Goal: Task Accomplishment & Management: Manage account settings

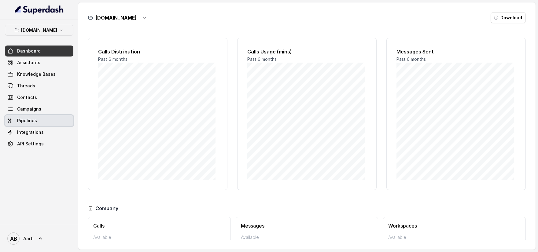
click at [29, 123] on span "Pipelines" at bounding box center [27, 121] width 20 height 6
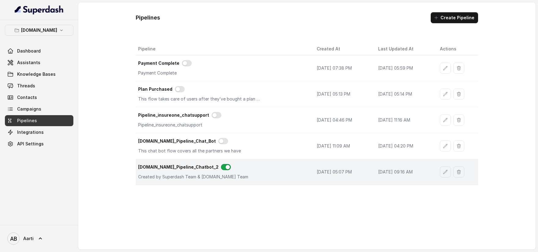
click at [261, 172] on div "Insure.One_Pipeline_Chatbot_2 Created by Superdash Team & Insure.One Team" at bounding box center [222, 172] width 169 height 16
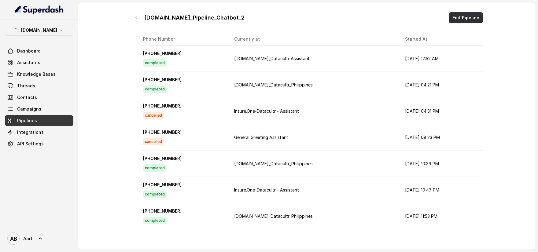
click at [452, 19] on button "Edit Pipeline" at bounding box center [465, 17] width 34 height 11
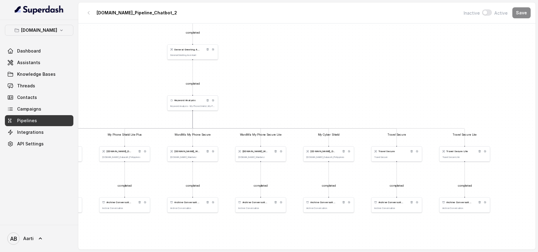
click at [398, 136] on div "Travel Secure" at bounding box center [396, 135] width 18 height 4
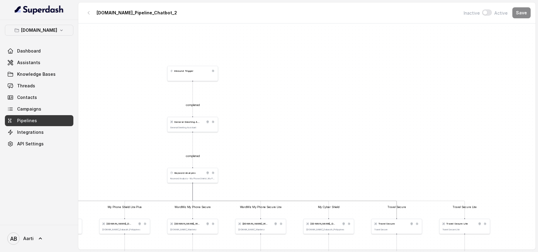
click at [185, 73] on div "Inbound Trigger" at bounding box center [192, 73] width 51 height 15
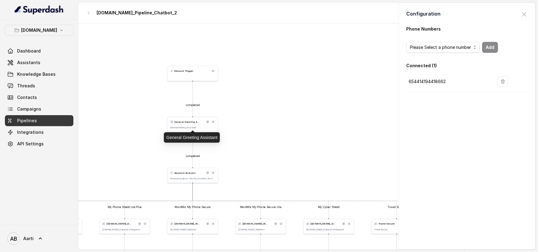
click at [185, 127] on p "General Greeting Assistant" at bounding box center [192, 127] width 45 height 3
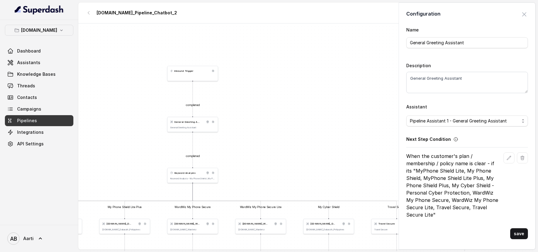
click at [442, 208] on p "When the customer's plan / membership / policy name is clear - if its "MyPhone …" at bounding box center [453, 185] width 95 height 66
drag, startPoint x: 435, startPoint y: 206, endPoint x: 465, endPoint y: 207, distance: 29.6
click at [465, 207] on p "When the customer's plan / membership / policy name is clear - if its "MyPhone …" at bounding box center [453, 185] width 95 height 66
click at [446, 206] on p "When the customer's plan / membership / policy name is clear - if its "MyPhone …" at bounding box center [453, 185] width 95 height 66
drag, startPoint x: 435, startPoint y: 207, endPoint x: 466, endPoint y: 207, distance: 30.9
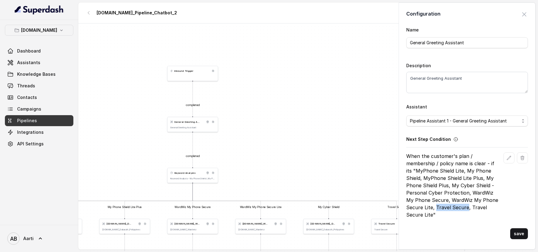
click at [466, 207] on p "When the customer's plan / membership / policy name is clear - if its "MyPhone …" at bounding box center [453, 185] width 95 height 66
click at [506, 159] on icon "button" at bounding box center [508, 157] width 5 height 5
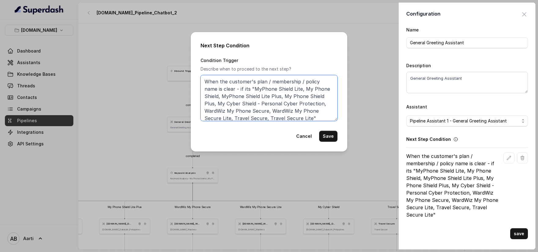
drag, startPoint x: 275, startPoint y: 101, endPoint x: 271, endPoint y: 102, distance: 4.1
click at [275, 101] on textarea "When the customer's plan / membership / policy name is clear - if its "MyPhone …" at bounding box center [268, 98] width 137 height 46
drag, startPoint x: 234, startPoint y: 114, endPoint x: 264, endPoint y: 114, distance: 29.9
click at [264, 114] on textarea "When the customer's plan / membership / policy name is clear - if its "MyPhone …" at bounding box center [268, 98] width 137 height 46
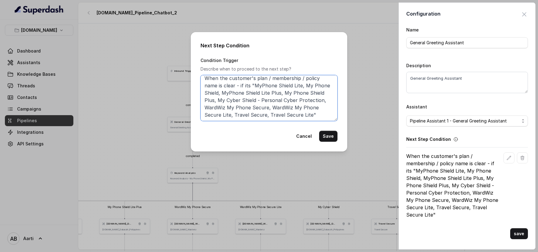
paste textarea "30 Sundays Travel On"
drag, startPoint x: 291, startPoint y: 114, endPoint x: 322, endPoint y: 120, distance: 31.8
click at [322, 120] on textarea "When the customer's plan / membership / policy name is clear - if its "MyPhone …" at bounding box center [268, 98] width 137 height 46
click at [269, 115] on textarea "When the customer's plan / membership / policy name is clear - if its "MyPhone …" at bounding box center [268, 98] width 137 height 46
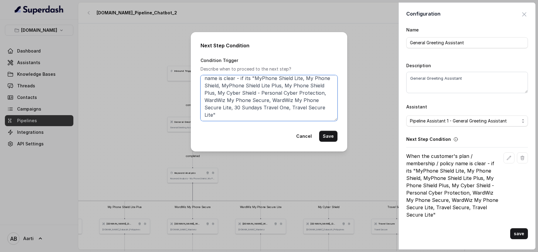
drag, startPoint x: 290, startPoint y: 107, endPoint x: 212, endPoint y: 116, distance: 77.8
click at [212, 116] on textarea "When the customer's plan / membership / policy name is clear - if its "MyPhone …" at bounding box center [268, 98] width 137 height 46
paste textarea "30 Sundays Travel On"
click at [233, 114] on textarea "When the customer's plan / membership / policy name is clear - if its "MyPhone …" at bounding box center [268, 98] width 137 height 46
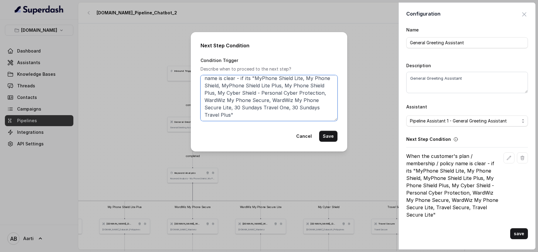
click at [220, 113] on textarea "When the customer's plan / membership / policy name is clear - if its "MyPhone …" at bounding box center [268, 98] width 137 height 46
type textarea "When the customer's plan / membership / policy name is clear - if its "MyPhone …"
click at [330, 135] on button "Save" at bounding box center [328, 136] width 18 height 11
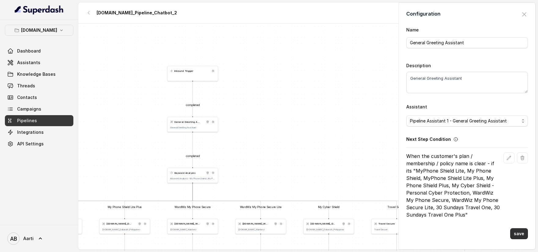
click at [521, 231] on button "save" at bounding box center [519, 233] width 18 height 11
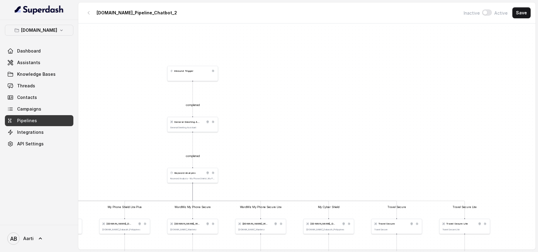
click at [187, 175] on div "Keyword Analysis Keyword Analysis - My Phone Shield , My Phone Shield Lite, My …" at bounding box center [192, 175] width 51 height 15
click at [184, 176] on div "Keyword Analysis Keyword Analysis - My Phone Shield , My Phone Shield Lite, My …" at bounding box center [192, 175] width 51 height 15
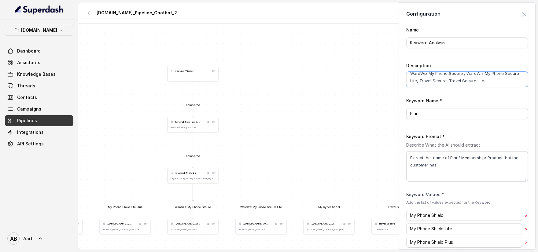
scroll to position [41, 0]
drag, startPoint x: 471, startPoint y: 76, endPoint x: 434, endPoint y: 82, distance: 38.0
click at [434, 82] on textarea "Keyword Analysis - My Phone Shield , My Phone Shield Lite, My Phone Shield Lite…" at bounding box center [467, 79] width 122 height 15
paste textarea "30 Sundays Travel One"
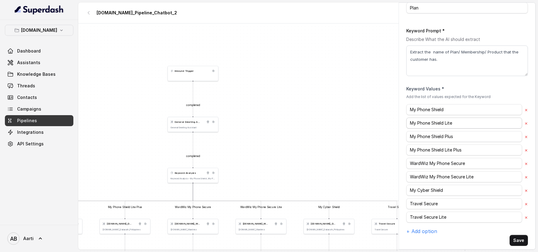
scroll to position [106, 0]
type textarea "Keyword Analysis - My Phone Shield , My Phone Shield Lite, My Phone Shield Lite…"
click at [444, 201] on input "Travel Secure" at bounding box center [464, 203] width 116 height 11
paste input "30 Sundays Travel One"
type input "30 Sundays Travel One"
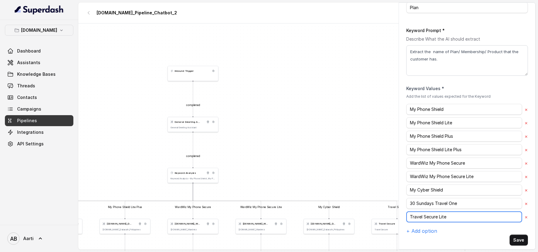
click at [437, 214] on input "Travel Secure Lite" at bounding box center [464, 216] width 116 height 11
paste input "30 Sundays Travel On"
type input "30 Sundays Travel One Plus"
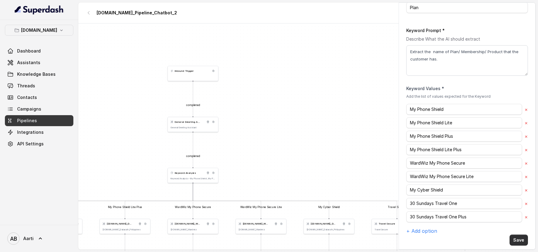
click at [518, 236] on button "Save" at bounding box center [518, 240] width 18 height 11
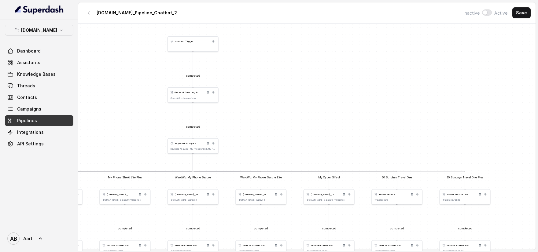
click at [187, 148] on p "Keyword Analysis - My Phone Shield , My Phone Shield Lite, My Phone Shield Lite…" at bounding box center [192, 149] width 45 height 3
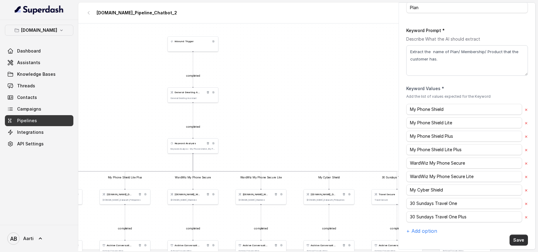
click at [515, 238] on button "Save" at bounding box center [518, 240] width 18 height 11
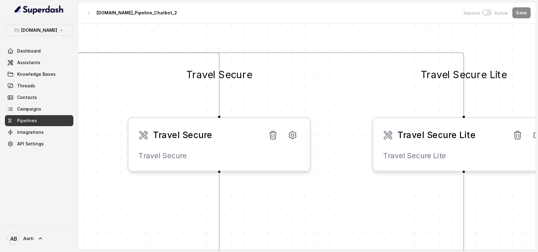
click at [200, 136] on span "Travel Secure" at bounding box center [182, 135] width 59 height 12
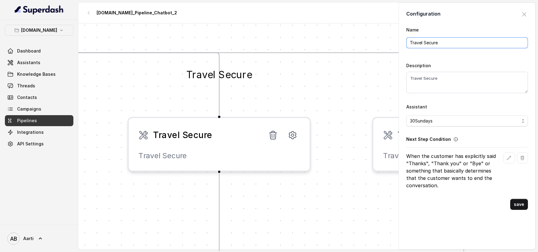
click at [431, 44] on input "Travel Secure" at bounding box center [467, 42] width 122 height 11
click at [433, 43] on input "Travel Secure" at bounding box center [467, 42] width 122 height 11
paste input "30 Sundays Travel On"
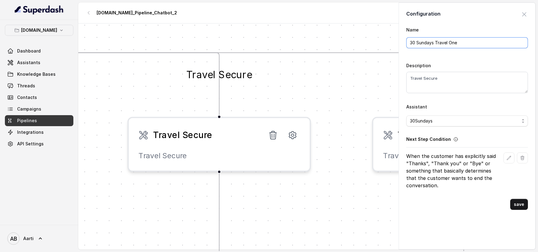
type input "30 Sundays Travel One"
click at [451, 78] on textarea "Travel Secure" at bounding box center [467, 82] width 122 height 21
paste textarea "30 Sundays Travel On"
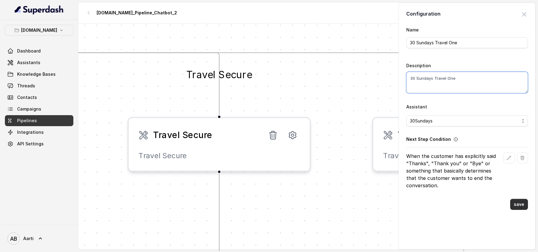
type textarea "30 Sundays Travel One"
click at [515, 203] on button "save" at bounding box center [519, 204] width 18 height 11
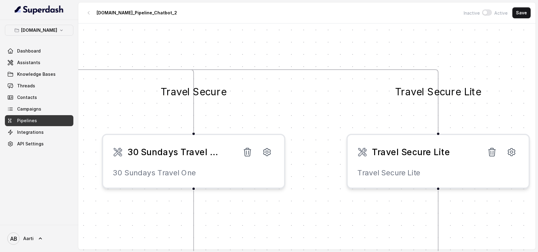
click at [434, 153] on span "Travel Secure Lite" at bounding box center [411, 152] width 78 height 12
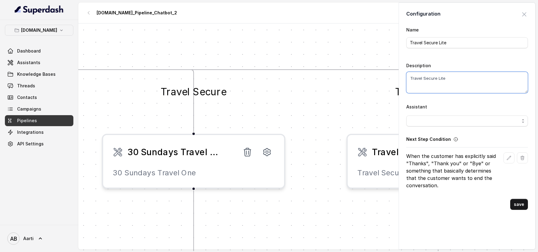
click at [434, 78] on textarea "Travel Secure Lite" at bounding box center [467, 82] width 122 height 21
paste textarea "30 Sundays Travel On"
click at [460, 76] on textarea "30 Sundays Travel One Plus" at bounding box center [467, 82] width 122 height 21
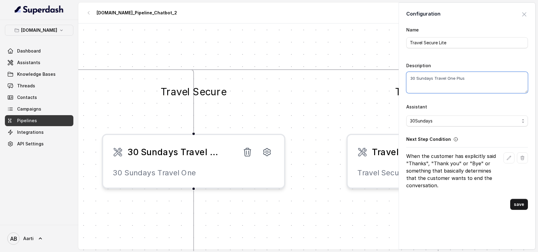
click at [460, 76] on textarea "30 Sundays Travel One Plus" at bounding box center [467, 82] width 122 height 21
type textarea "30 Sundays Travel One Plus"
click at [447, 45] on input "Travel Secure Lite" at bounding box center [467, 42] width 122 height 11
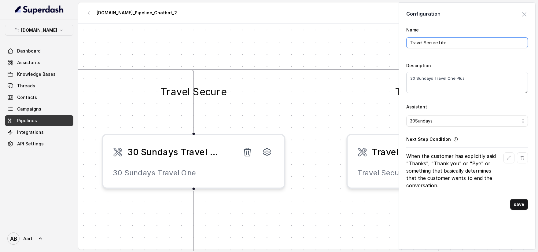
click at [447, 45] on input "Travel Secure Lite" at bounding box center [467, 42] width 122 height 11
paste input "30 Sundays Travel One Plus"
type input "30 Sundays Travel One Plus"
click at [510, 203] on button "save" at bounding box center [519, 204] width 18 height 11
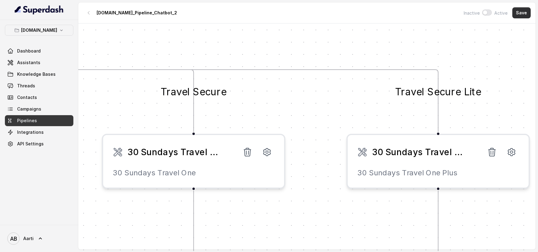
click at [521, 12] on button "Save" at bounding box center [521, 12] width 18 height 11
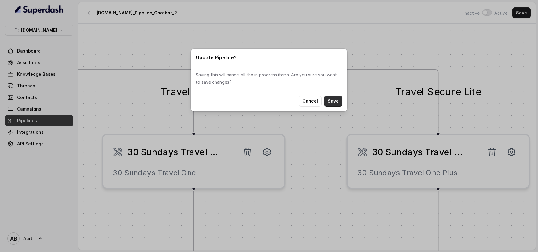
click at [333, 101] on button "Save" at bounding box center [333, 101] width 18 height 11
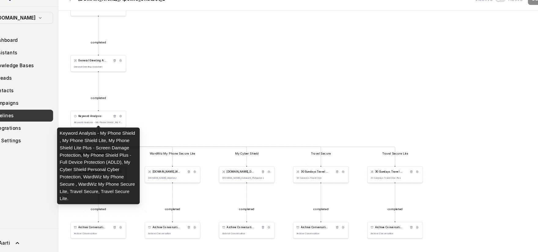
click at [100, 126] on p "Keyword Analysis - My Phone Shield , My Phone Shield Lite, My Phone Shield Lite…" at bounding box center [115, 127] width 45 height 3
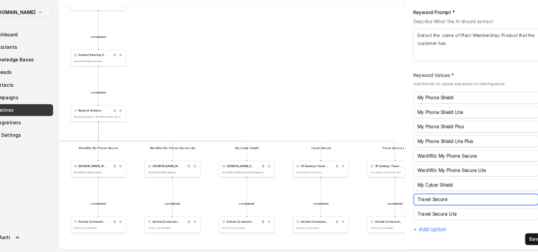
click at [447, 198] on input "Travel Secure" at bounding box center [464, 203] width 116 height 11
paste input "30 Sundays Travel One Plus"
type input "30 Sundays Travel One Plus"
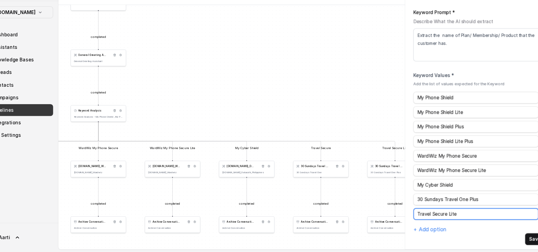
click at [449, 211] on input "Travel Secure Lite" at bounding box center [464, 216] width 116 height 11
paste input "30 Sundays Travel One Plus"
type input "30 Sundays Travel One Plus"
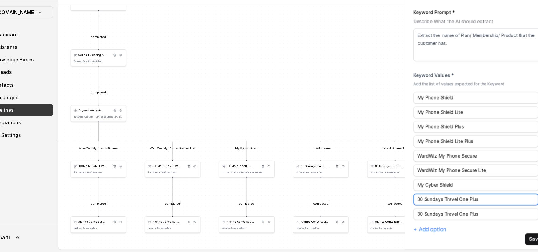
click at [462, 199] on input "30 Sundays Travel One Plus" at bounding box center [464, 203] width 116 height 11
type input "30 Sundays Travel One"
click at [511, 237] on button "Save" at bounding box center [518, 240] width 18 height 11
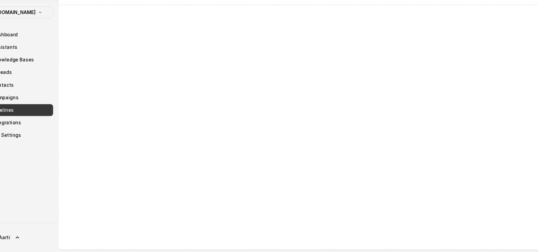
click at [294, 129] on div "completed completed My Phone Shield My Phone Shield Lite My Phone Shield Plus M…" at bounding box center [306, 138] width 457 height 228
click at [35, 111] on span "Campaigns" at bounding box center [29, 109] width 24 height 6
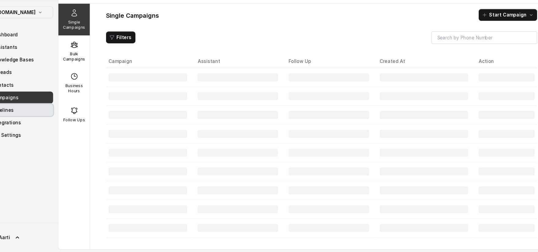
click at [34, 120] on span "Pipelines" at bounding box center [27, 121] width 20 height 6
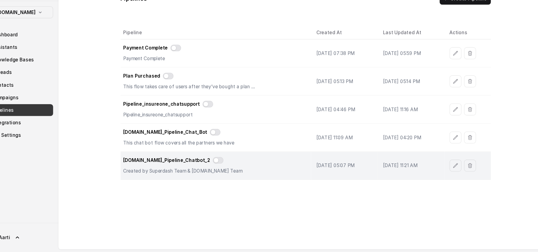
click at [243, 170] on div "[DOMAIN_NAME]_Pipeline_Chatbot_2" at bounding box center [222, 167] width 169 height 7
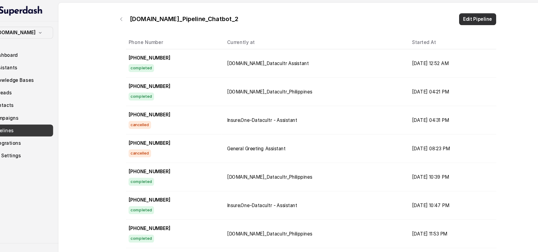
click at [460, 17] on button "Edit Pipeline" at bounding box center [465, 17] width 34 height 11
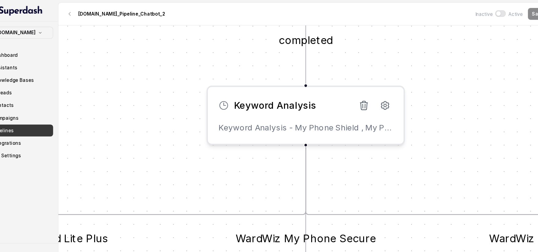
click at [299, 104] on div "Keyword Analysis" at bounding box center [306, 97] width 161 height 15
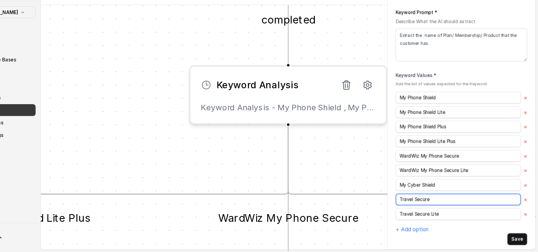
click at [442, 199] on input "Travel Secure" at bounding box center [464, 203] width 116 height 11
paste input "30 Sundays Travel One Plus"
click at [461, 201] on input "30 Sundays Travel One Plus" at bounding box center [464, 203] width 116 height 11
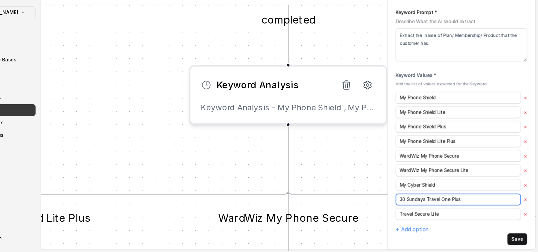
click at [461, 201] on input "30 Sundays Travel One Plus" at bounding box center [464, 203] width 116 height 11
type input "30 Sundays Travel One"
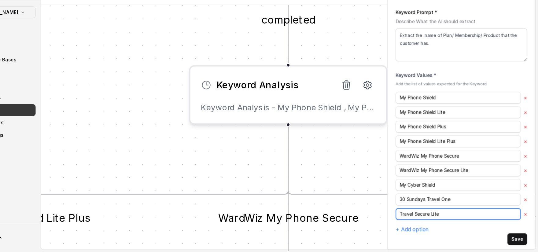
click at [457, 211] on input "Travel Secure Lite" at bounding box center [464, 216] width 116 height 11
paste input "30 Sundays Travel One Plus"
type input "30 Sundays Travel One Plus"
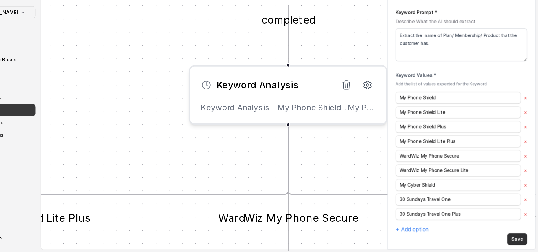
click at [509, 235] on button "Save" at bounding box center [518, 240] width 18 height 11
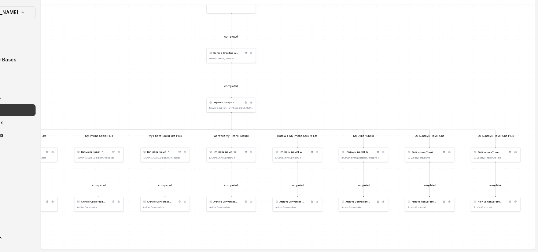
click at [411, 113] on div "completed completed My Phone Shield My Phone Shield Lite My Phone Shield Plus M…" at bounding box center [306, 138] width 457 height 228
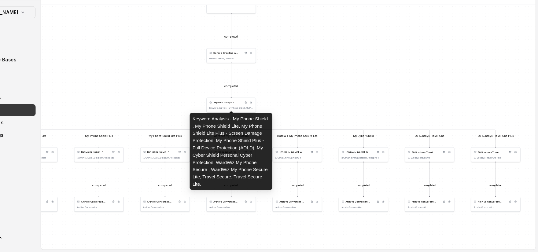
click at [243, 118] on p "Keyword Analysis - My Phone Shield , My Phone Shield Lite, My Phone Shield Lite…" at bounding box center [254, 119] width 40 height 2
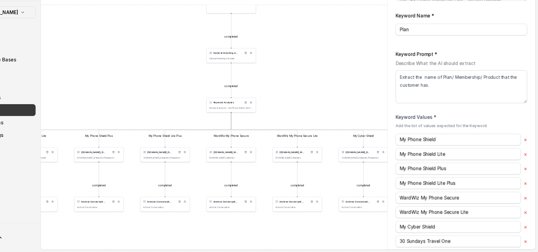
scroll to position [106, 0]
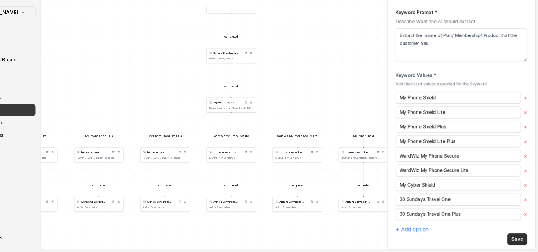
click at [517, 238] on button "Save" at bounding box center [518, 240] width 18 height 11
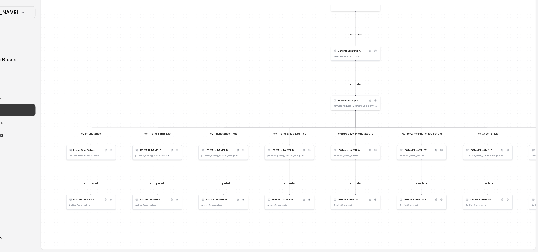
click at [74, 84] on div "Insure.One Dashboard Assistants Knowledge Bases Threads Contacts Campaigns Pipe…" at bounding box center [39, 122] width 78 height 205
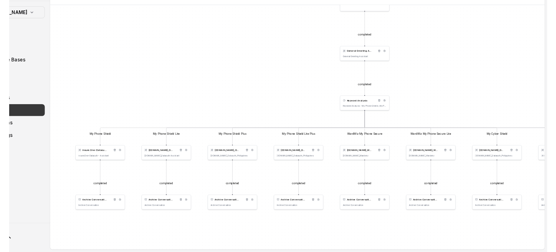
scroll to position [0, 0]
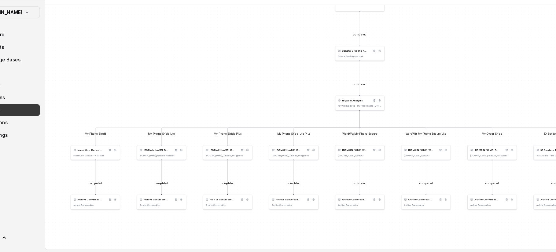
click at [133, 61] on div "completed completed My Phone Shield My Phone Shield Lite My Phone Shield Plus M…" at bounding box center [315, 138] width 475 height 228
click at [51, 76] on span "Knowledge Bases" at bounding box center [36, 74] width 38 height 6
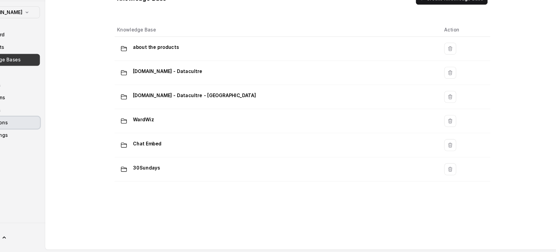
click at [43, 129] on link "Integrations" at bounding box center [39, 132] width 68 height 11
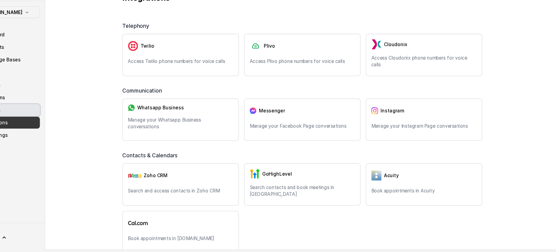
click at [42, 120] on link "Pipelines" at bounding box center [39, 120] width 68 height 11
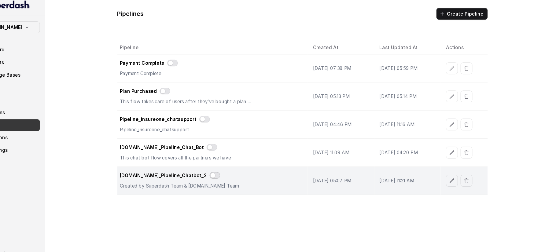
click at [230, 166] on button "button" at bounding box center [235, 167] width 10 height 6
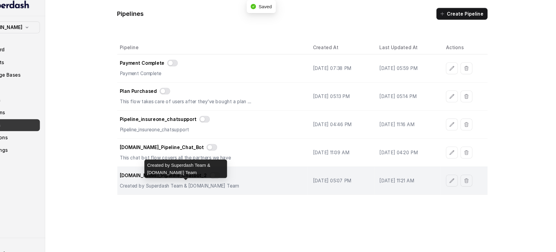
click at [255, 174] on p "Created by Superdash Team & Insure.One Team" at bounding box center [208, 177] width 122 height 6
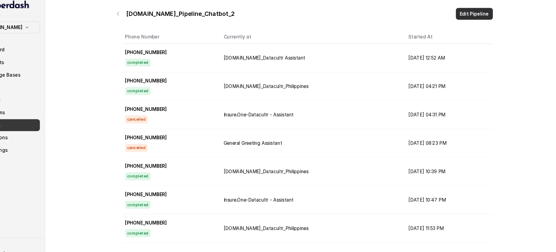
click at [472, 17] on button "Edit Pipeline" at bounding box center [475, 17] width 34 height 11
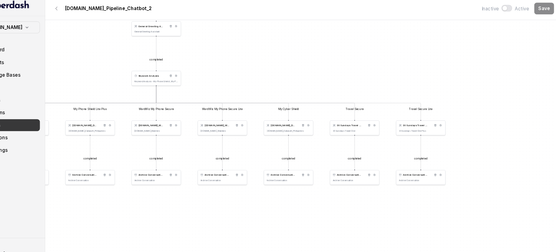
click at [391, 65] on div "completed completed My Phone Shield My Phone Shield Lite My Phone Shield Plus M…" at bounding box center [315, 138] width 475 height 228
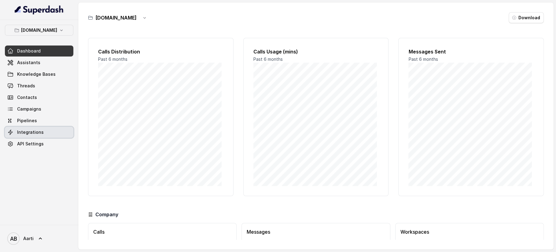
click at [32, 130] on span "Integrations" at bounding box center [30, 132] width 27 height 6
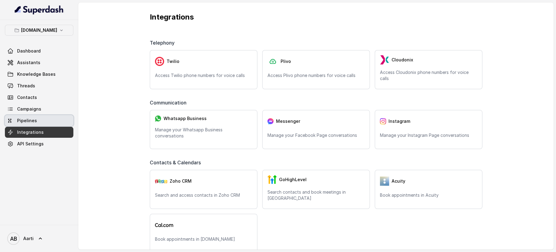
click at [33, 123] on span "Pipelines" at bounding box center [27, 121] width 20 height 6
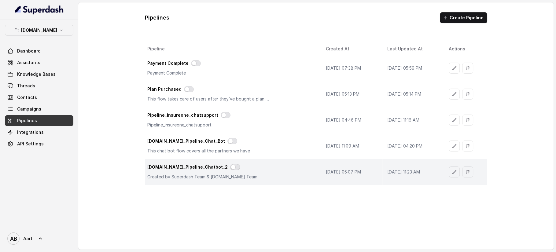
click at [230, 166] on button "button" at bounding box center [235, 167] width 10 height 6
click at [323, 177] on td "[DATE] 05:07 PM" at bounding box center [351, 172] width 61 height 26
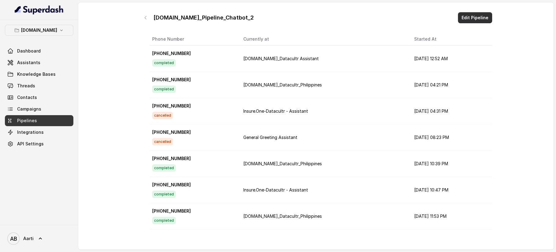
click at [484, 16] on button "Edit Pipeline" at bounding box center [475, 17] width 34 height 11
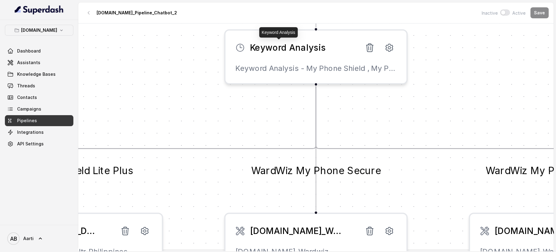
click at [307, 53] on span "Keyword Analysis" at bounding box center [288, 48] width 76 height 12
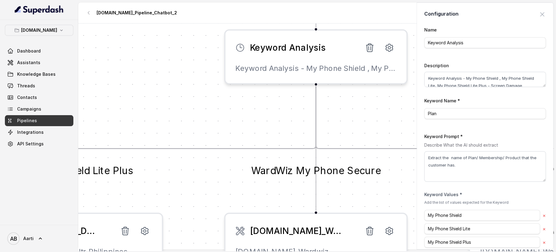
scroll to position [106, 0]
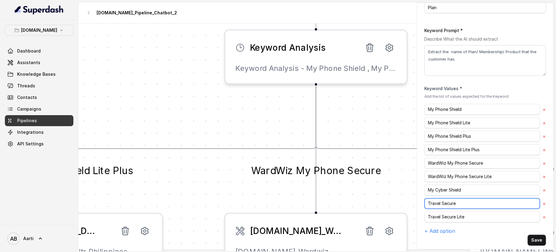
click at [464, 201] on input "Travel Secure" at bounding box center [482, 203] width 116 height 11
paste input "30 Sundays Travel One Plus"
type input "30 Sundays Travel One Plus"
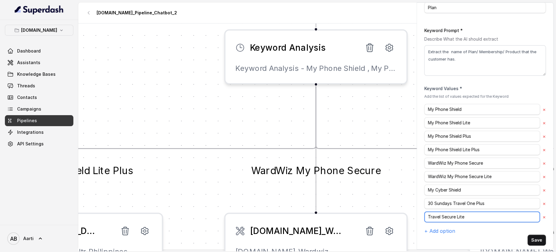
click at [473, 214] on input "Travel Secure Lite" at bounding box center [482, 216] width 116 height 11
paste input "30 Sundays Travel One Plus"
type input "30 Sundays Travel One Plus"
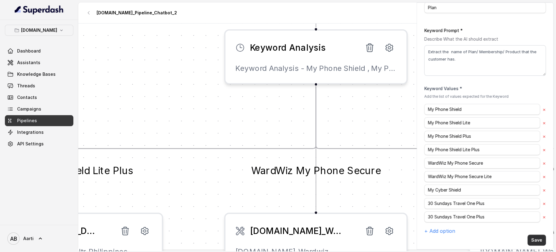
click at [528, 236] on button "Save" at bounding box center [536, 240] width 18 height 11
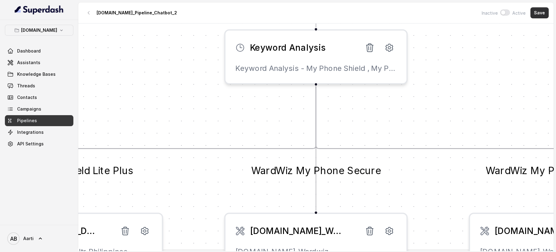
click at [543, 14] on button "Save" at bounding box center [539, 12] width 18 height 11
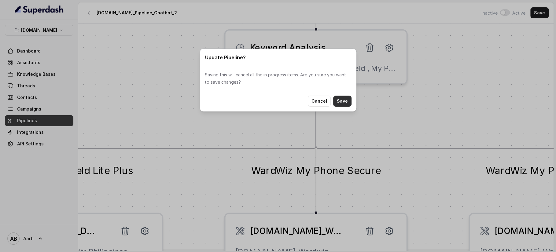
click at [343, 100] on button "Save" at bounding box center [342, 101] width 18 height 11
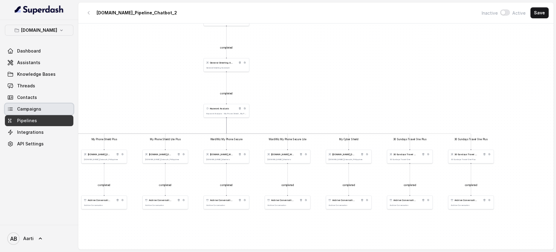
click at [33, 108] on span "Campaigns" at bounding box center [29, 109] width 24 height 6
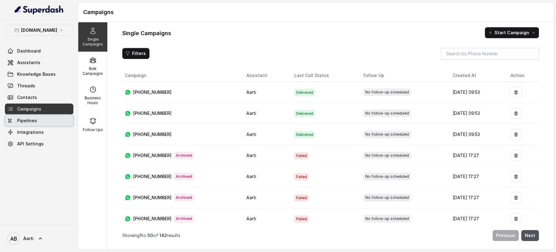
click at [32, 122] on span "Pipelines" at bounding box center [27, 121] width 20 height 6
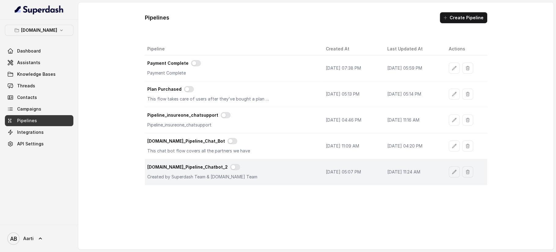
click at [326, 172] on p "[DATE] 05:07 PM" at bounding box center [352, 172] width 52 height 6
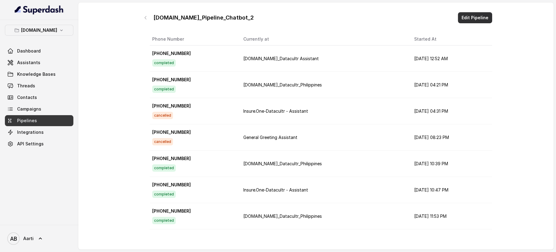
click at [478, 23] on button "Edit Pipeline" at bounding box center [475, 17] width 34 height 11
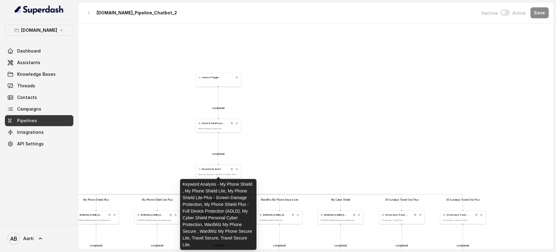
click at [210, 173] on p "Keyword Analysis - My Phone Shield , My Phone Shield Lite, My Phone Shield Lite…" at bounding box center [218, 174] width 40 height 2
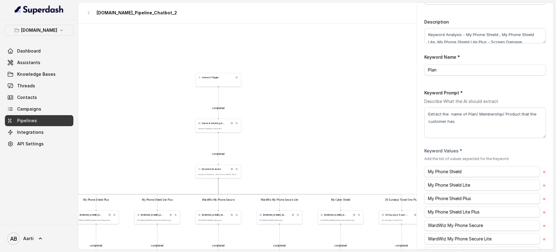
scroll to position [106, 0]
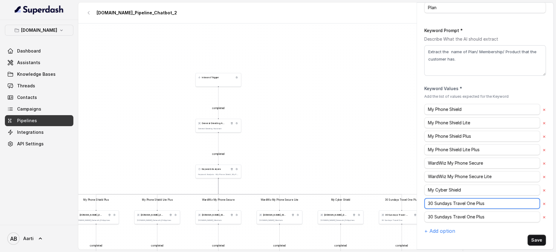
click at [498, 202] on input "30 Sundays Travel One Plus" at bounding box center [482, 203] width 116 height 11
type input "30 Sundays Travel One"
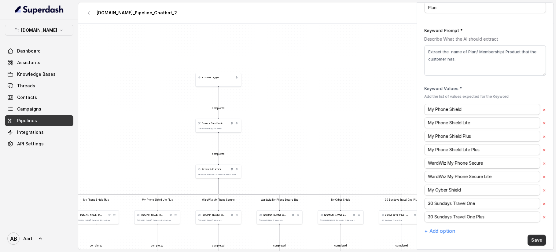
click at [531, 235] on button "Save" at bounding box center [536, 240] width 18 height 11
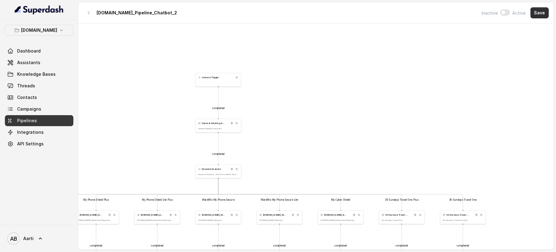
click at [544, 15] on button "Save" at bounding box center [539, 12] width 18 height 11
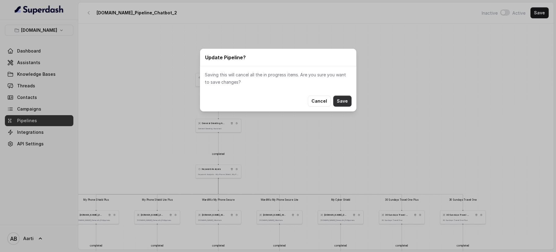
click at [345, 100] on button "Save" at bounding box center [342, 101] width 18 height 11
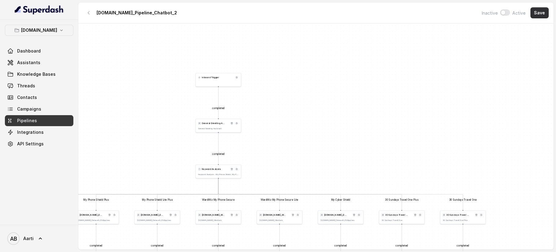
click at [543, 12] on button "Save" at bounding box center [539, 12] width 18 height 11
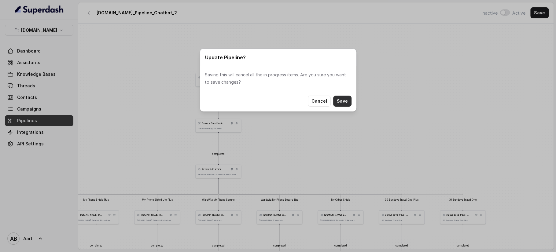
click at [344, 101] on button "Save" at bounding box center [342, 101] width 18 height 11
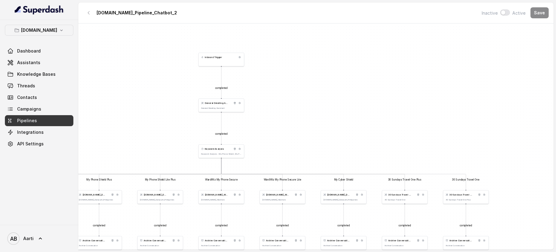
click at [28, 119] on span "Pipelines" at bounding box center [27, 121] width 20 height 6
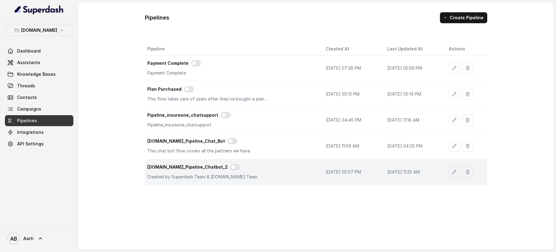
click at [327, 171] on p "[DATE] 05:07 PM" at bounding box center [352, 172] width 52 height 6
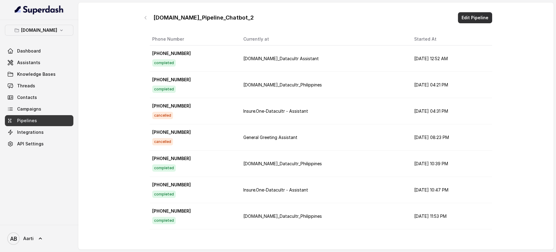
click at [478, 16] on button "Edit Pipeline" at bounding box center [475, 17] width 34 height 11
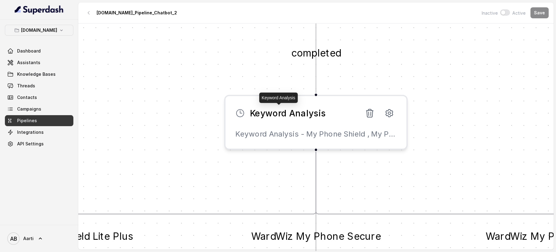
click at [306, 120] on div "Keyword Analysis Keyword Analysis - My Phone Shield , My Phone Shield Lite, My …" at bounding box center [315, 122] width 183 height 55
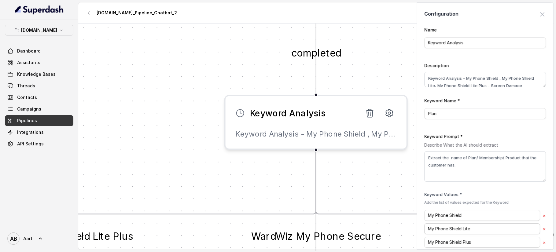
scroll to position [106, 0]
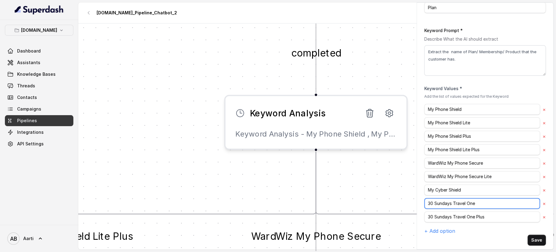
click at [482, 201] on input "30 Sundays Travel One" at bounding box center [482, 203] width 116 height 11
type input "30 Sundays Travel Plus"
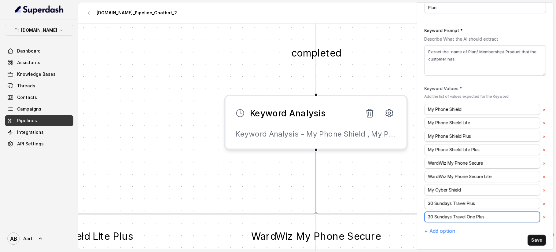
click at [482, 213] on input "30 Sundays Travel One Plus" at bounding box center [482, 216] width 116 height 11
type input "30 Sundays Travel One"
click at [529, 237] on button "Save" at bounding box center [536, 240] width 18 height 11
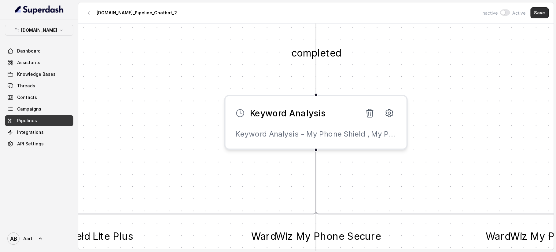
click at [540, 15] on button "Save" at bounding box center [539, 12] width 18 height 11
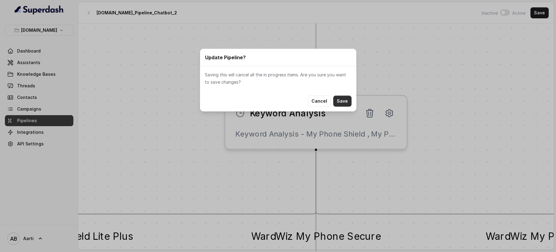
drag, startPoint x: 342, startPoint y: 99, endPoint x: 338, endPoint y: 101, distance: 4.4
click at [342, 99] on button "Save" at bounding box center [342, 101] width 18 height 11
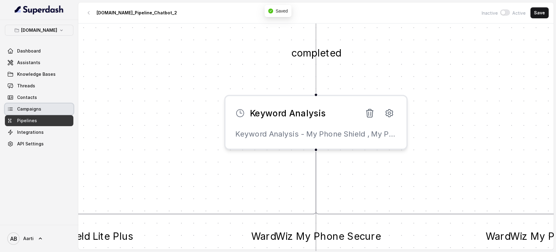
click at [40, 112] on span "Campaigns" at bounding box center [29, 109] width 24 height 6
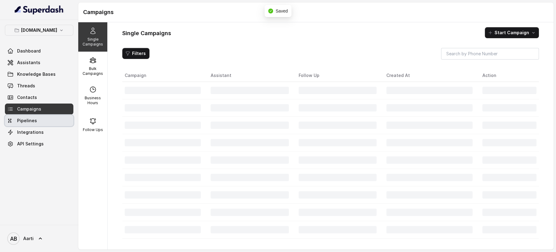
click at [36, 122] on link "Pipelines" at bounding box center [39, 120] width 68 height 11
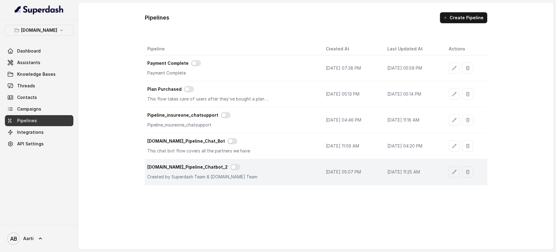
click at [286, 174] on div "[DOMAIN_NAME]_Pipeline_Chatbot_2 Created by Superdash Team & [DOMAIN_NAME] Team" at bounding box center [231, 172] width 169 height 16
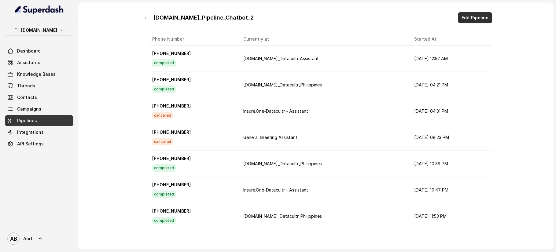
click at [470, 17] on button "Edit Pipeline" at bounding box center [475, 17] width 34 height 11
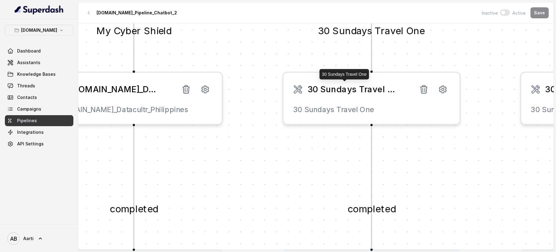
click at [359, 93] on span "30 Sundays Travel One" at bounding box center [351, 89] width 89 height 12
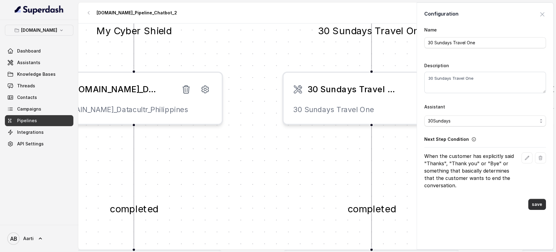
click at [533, 207] on button "save" at bounding box center [537, 204] width 18 height 11
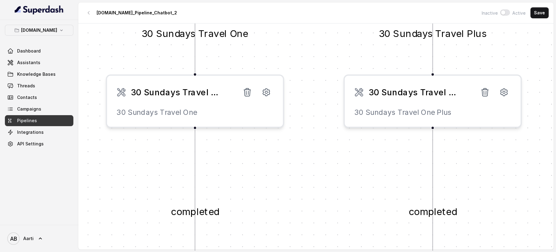
click at [412, 95] on span "30 Sundays Travel One Plus" at bounding box center [412, 92] width 89 height 12
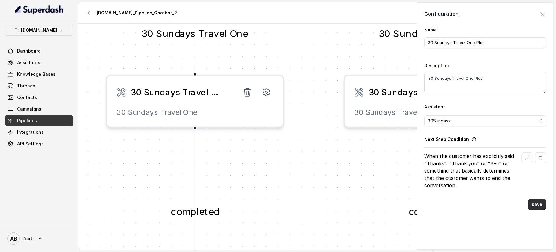
click at [532, 204] on button "save" at bounding box center [537, 204] width 18 height 11
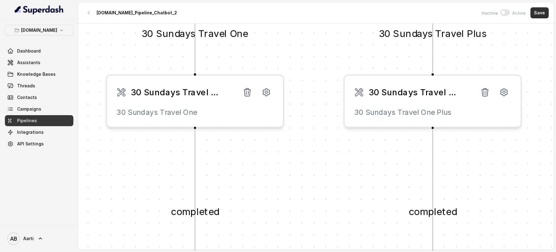
click at [538, 14] on button "Save" at bounding box center [539, 12] width 18 height 11
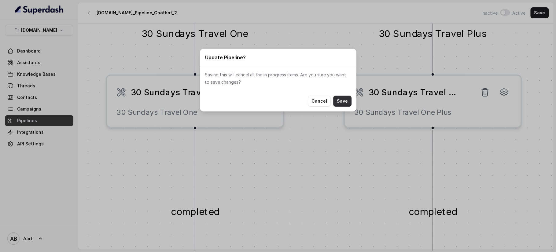
click at [342, 100] on button "Save" at bounding box center [342, 101] width 18 height 11
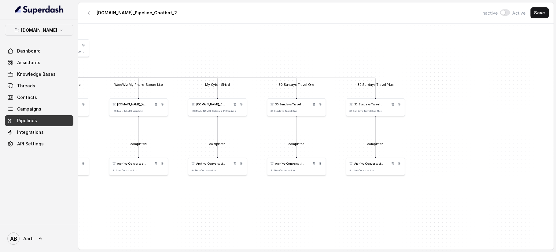
click at [190, 56] on div "completed completed My Phone Shield My Phone Shield Lite My Phone Shield Plus M…" at bounding box center [315, 138] width 475 height 228
click at [539, 13] on button "Save" at bounding box center [539, 12] width 18 height 11
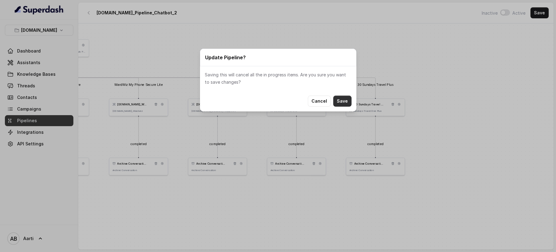
click at [349, 100] on button "Save" at bounding box center [342, 101] width 18 height 11
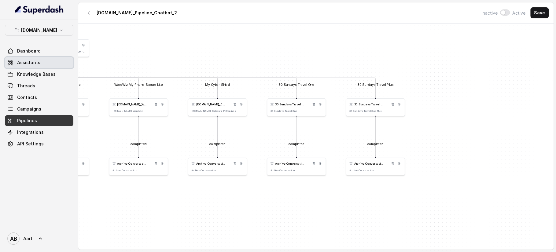
click at [30, 64] on span "Assistants" at bounding box center [28, 63] width 23 height 6
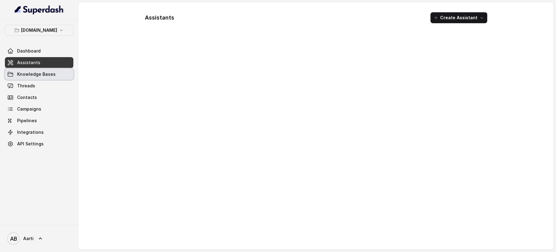
click at [32, 75] on span "Knowledge Bases" at bounding box center [36, 74] width 38 height 6
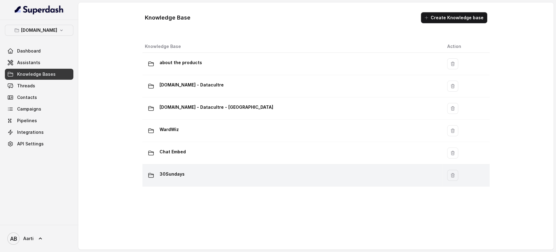
click at [188, 172] on div "30Sundays" at bounding box center [291, 175] width 292 height 12
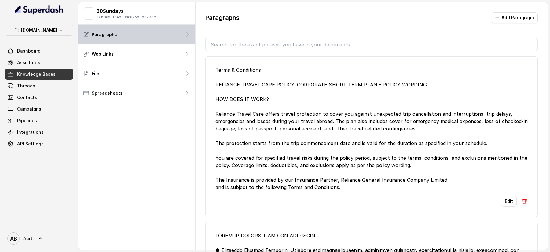
click at [121, 34] on div "Paragraphs" at bounding box center [136, 35] width 117 height 20
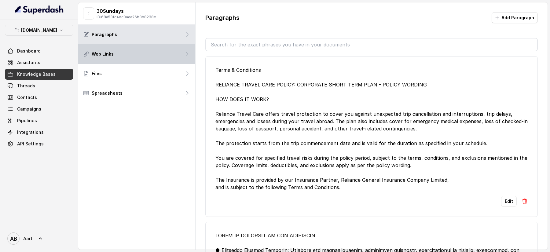
click at [121, 58] on div "Web Links" at bounding box center [136, 54] width 117 height 20
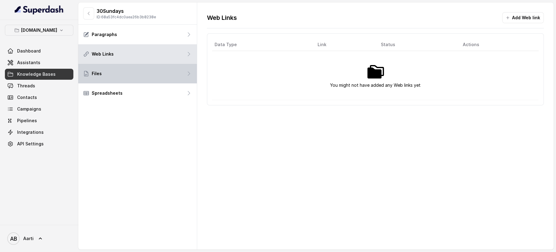
click at [115, 69] on div "Files" at bounding box center [137, 74] width 119 height 20
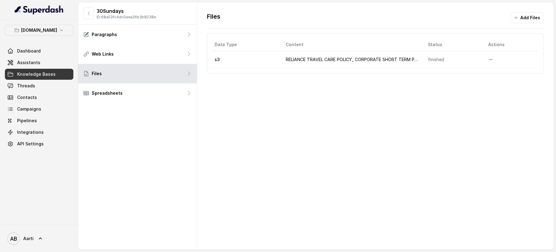
click at [316, 58] on td "RELIANCE TRAVEL CARE POLICY_ CORPORATE SHORT TERM PLAN.pdf" at bounding box center [352, 59] width 142 height 17
click at [291, 61] on td "RELIANCE TRAVEL CARE POLICY_ CORPORATE SHORT TERM PLAN.pdf" at bounding box center [352, 59] width 142 height 17
click at [491, 59] on button "More options" at bounding box center [490, 59] width 11 height 11
click at [462, 86] on button "Download" at bounding box center [474, 84] width 38 height 11
